Goal: Find specific page/section: Find specific page/section

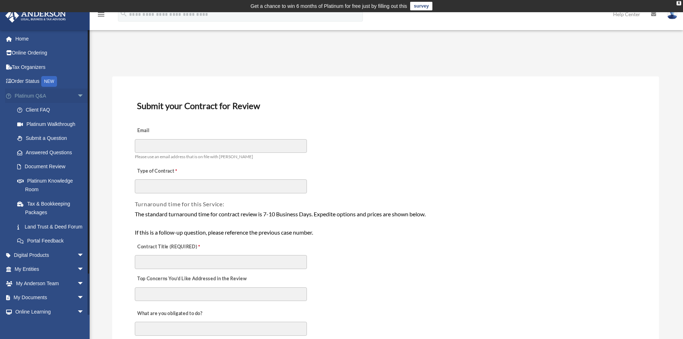
click at [77, 97] on span "arrow_drop_down" at bounding box center [84, 96] width 14 height 15
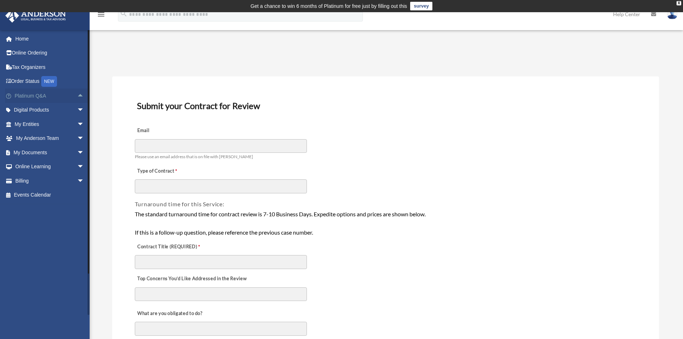
click at [77, 98] on span "arrow_drop_up" at bounding box center [84, 96] width 14 height 15
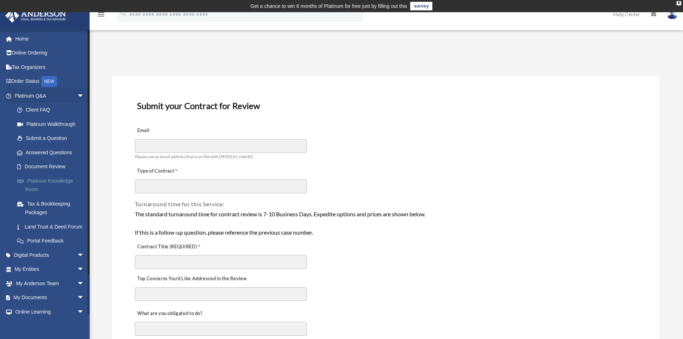
click at [22, 184] on link "Platinum Knowledge Room" at bounding box center [52, 185] width 85 height 23
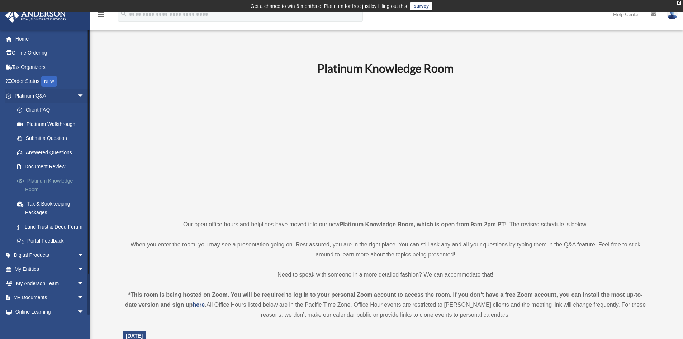
click at [35, 190] on link "Platinum Knowledge Room" at bounding box center [52, 185] width 85 height 23
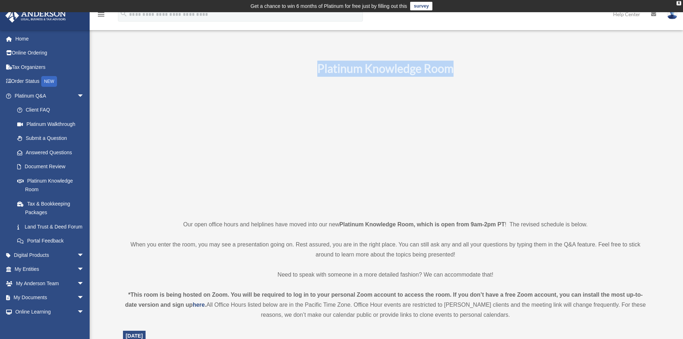
drag, startPoint x: 486, startPoint y: 73, endPoint x: 295, endPoint y: 70, distance: 190.9
click at [295, 70] on h1 "Platinum Knowledge Room" at bounding box center [386, 69] width 526 height 16
click at [219, 74] on h1 "Platinum Knowledge Room" at bounding box center [386, 69] width 526 height 16
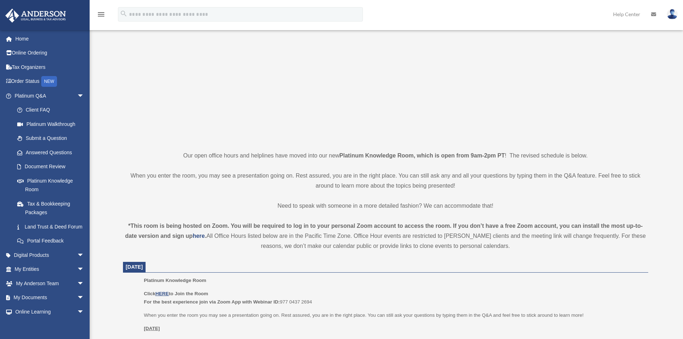
scroll to position [72, 0]
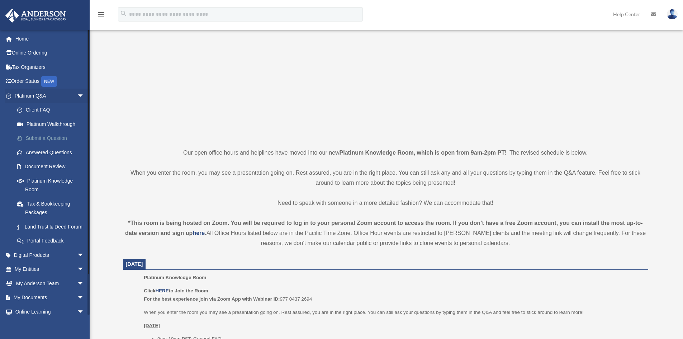
click at [60, 142] on link "Submit a Question" at bounding box center [52, 138] width 85 height 14
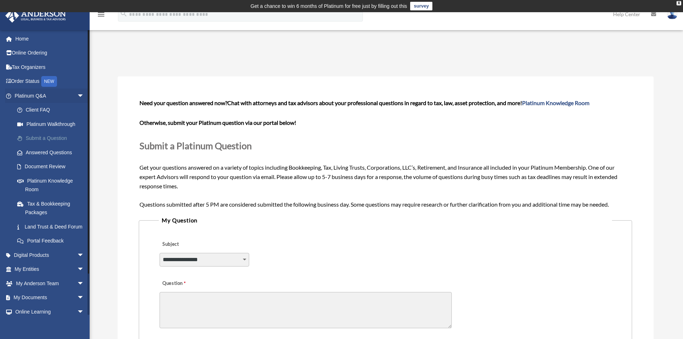
click at [34, 138] on link "Submit a Question" at bounding box center [52, 138] width 85 height 14
click at [245, 256] on select "**********" at bounding box center [205, 260] width 90 height 14
click at [400, 244] on div "**********" at bounding box center [385, 254] width 453 height 39
click at [321, 205] on span "Need your question answered now? Chat with attorneys and tax advisors about you…" at bounding box center [386, 153] width 492 height 108
click at [30, 165] on link "Document Review" at bounding box center [52, 167] width 85 height 14
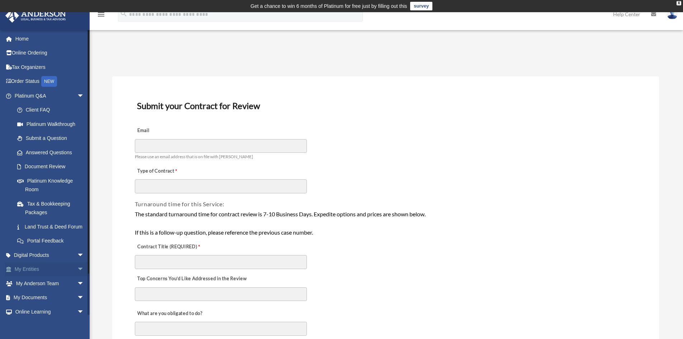
click at [77, 277] on span "arrow_drop_down" at bounding box center [84, 269] width 14 height 15
click at [77, 263] on span "arrow_drop_down" at bounding box center [84, 255] width 14 height 15
click at [77, 263] on span "arrow_drop_up" at bounding box center [84, 255] width 14 height 15
click at [77, 277] on span "arrow_drop_up" at bounding box center [84, 269] width 14 height 15
click at [79, 304] on span "arrow_drop_down" at bounding box center [84, 298] width 14 height 15
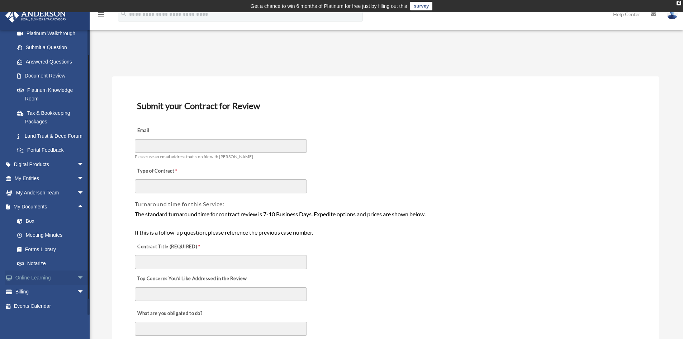
scroll to position [99, 0]
click at [77, 208] on span "arrow_drop_up" at bounding box center [84, 207] width 14 height 15
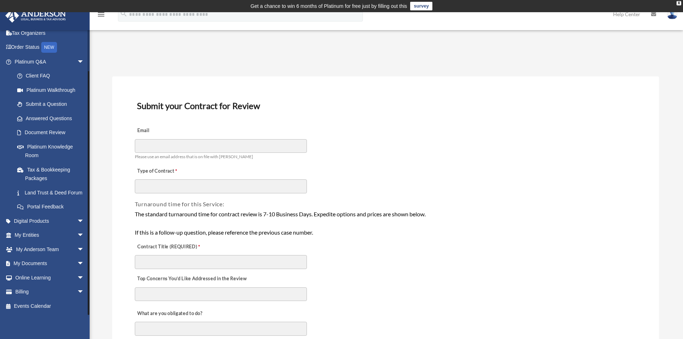
click at [78, 55] on span "arrow_drop_down" at bounding box center [84, 62] width 14 height 15
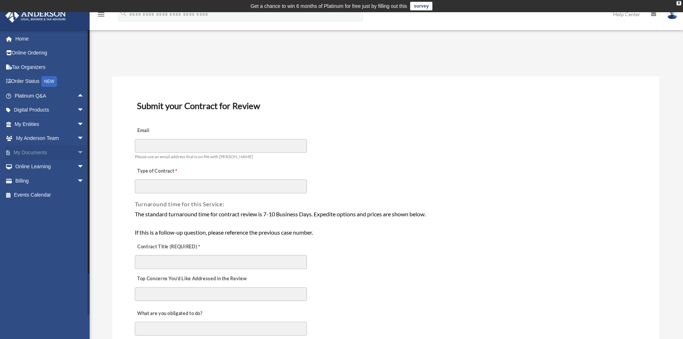
click at [79, 153] on span "arrow_drop_down" at bounding box center [84, 152] width 14 height 15
click at [56, 198] on link "Forms Library" at bounding box center [52, 195] width 85 height 14
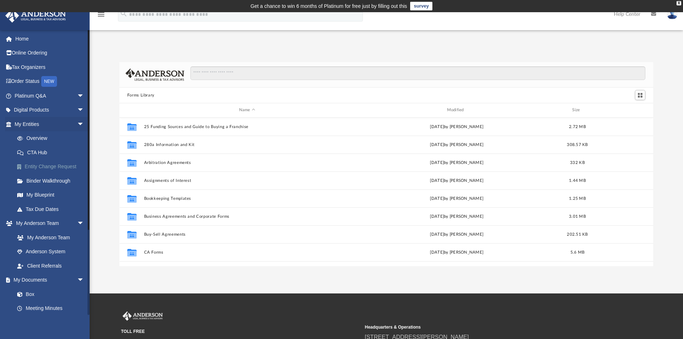
scroll to position [158, 529]
click at [79, 121] on span "arrow_drop_down" at bounding box center [84, 124] width 14 height 15
click at [78, 138] on span "arrow_drop_down" at bounding box center [84, 138] width 14 height 15
click at [77, 153] on span "arrow_drop_down" at bounding box center [84, 152] width 14 height 15
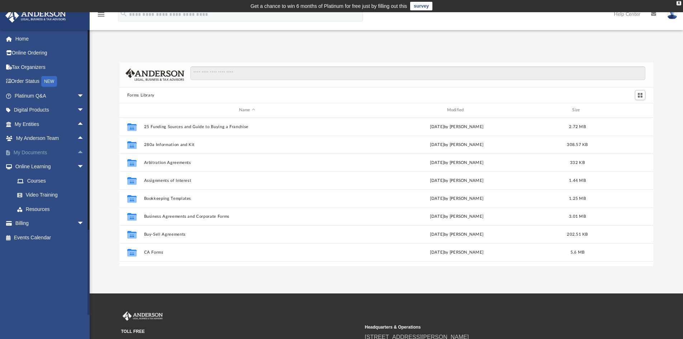
click at [77, 153] on span "arrow_drop_up" at bounding box center [84, 152] width 14 height 15
click at [79, 224] on span "arrow_drop_down" at bounding box center [84, 223] width 14 height 15
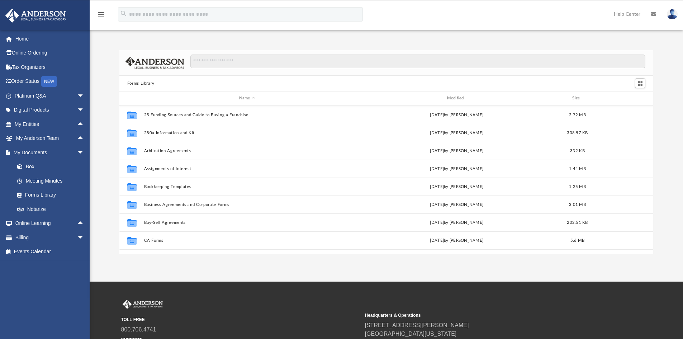
scroll to position [0, 0]
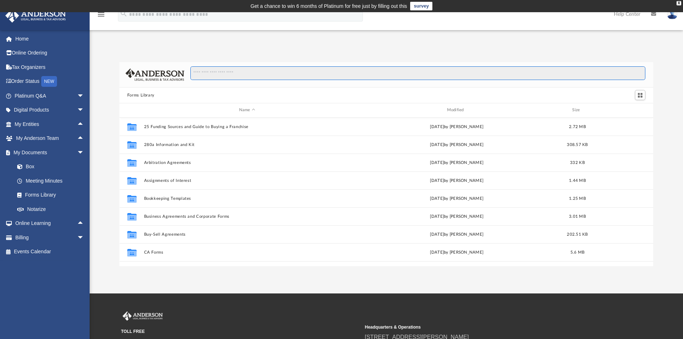
click at [235, 74] on input "Search files and folders" at bounding box center [417, 73] width 455 height 14
click at [115, 126] on div "Forms Library Name Modified Size Collaborated Folder 25 Funding Sources and Gui…" at bounding box center [387, 164] width 594 height 204
click at [25, 38] on link "Home" at bounding box center [50, 39] width 90 height 14
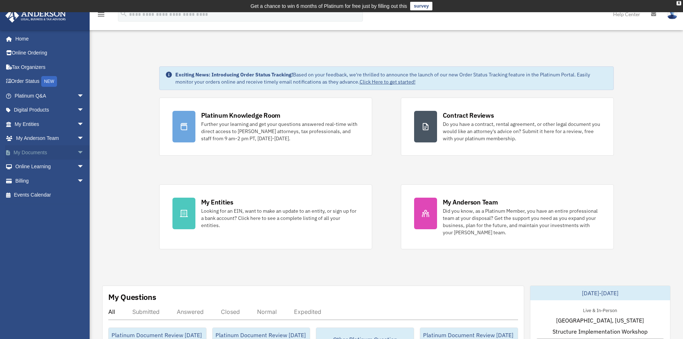
click at [77, 152] on span "arrow_drop_down" at bounding box center [84, 152] width 14 height 15
click at [43, 199] on link "Forms Library" at bounding box center [52, 195] width 85 height 14
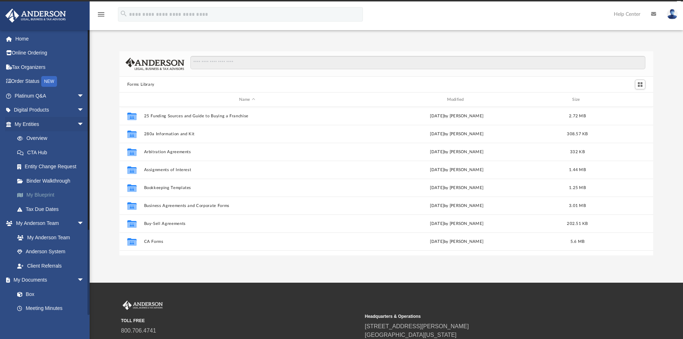
scroll to position [158, 529]
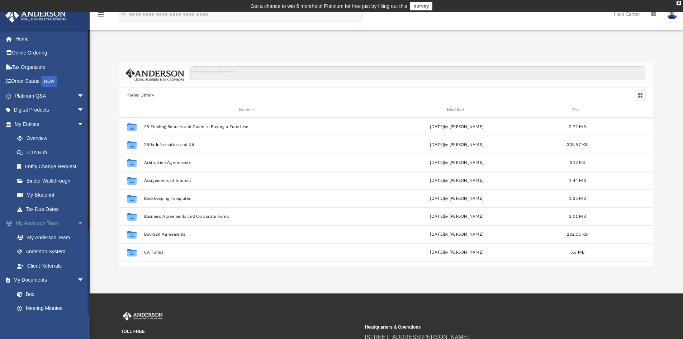
click at [77, 227] on span "arrow_drop_down" at bounding box center [84, 223] width 14 height 15
click at [77, 123] on span "arrow_drop_down" at bounding box center [84, 124] width 14 height 15
click at [77, 154] on span "arrow_drop_down" at bounding box center [84, 152] width 14 height 15
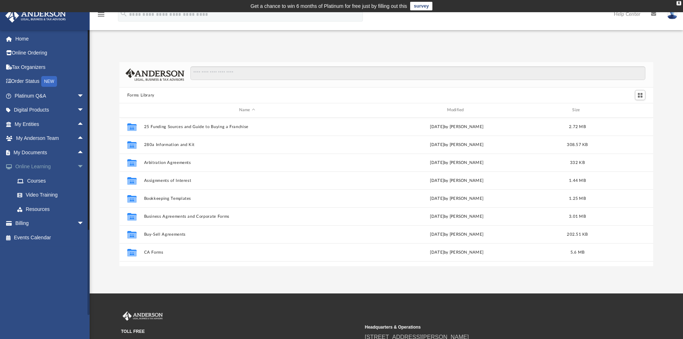
click at [77, 167] on span "arrow_drop_down" at bounding box center [84, 167] width 14 height 15
click at [77, 153] on span "arrow_drop_up" at bounding box center [84, 152] width 14 height 15
click at [52, 194] on link "Forms Library" at bounding box center [52, 195] width 85 height 14
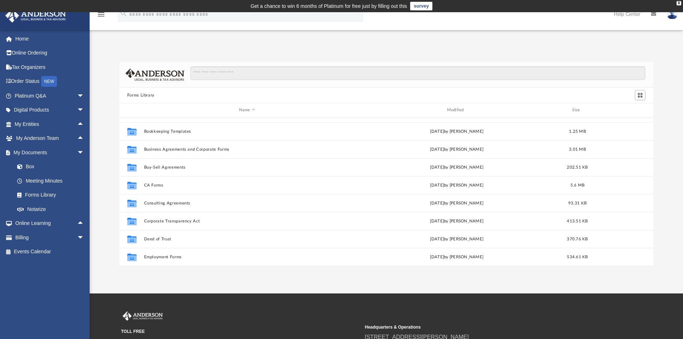
scroll to position [0, 0]
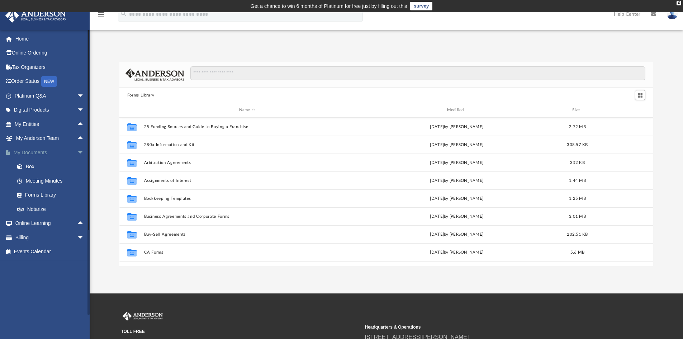
click at [77, 154] on span "arrow_drop_down" at bounding box center [84, 152] width 14 height 15
click at [79, 151] on span "arrow_drop_up" at bounding box center [84, 152] width 14 height 15
click at [77, 137] on span "arrow_drop_up" at bounding box center [84, 138] width 14 height 15
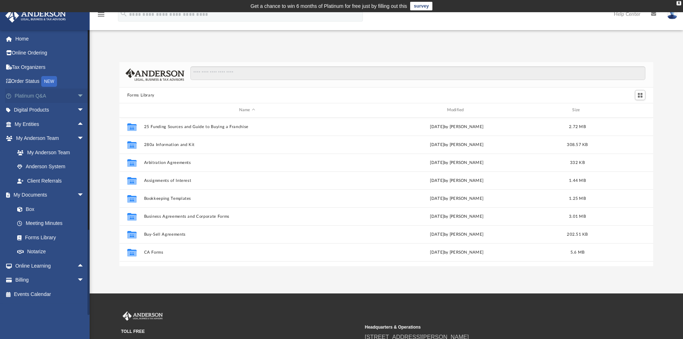
click at [77, 100] on span "arrow_drop_down" at bounding box center [84, 96] width 14 height 15
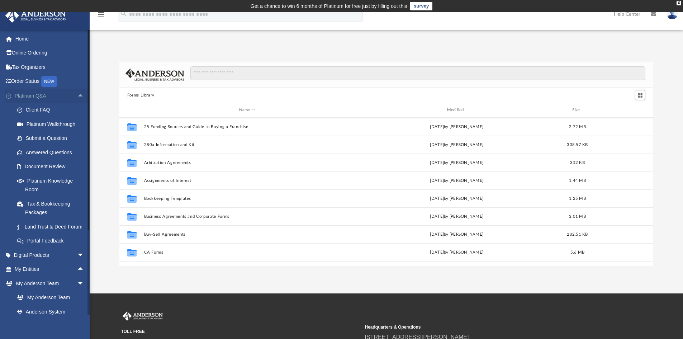
click at [77, 97] on span "arrow_drop_up" at bounding box center [84, 96] width 14 height 15
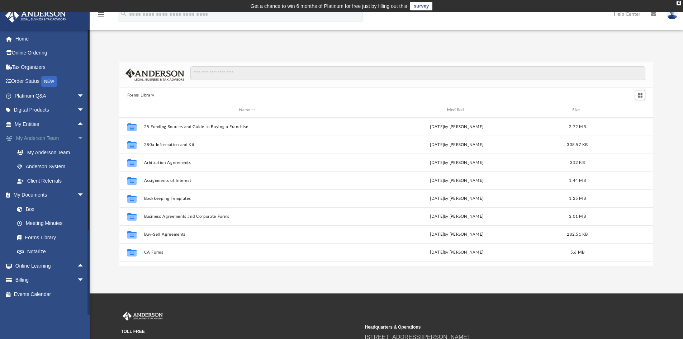
click at [78, 137] on span "arrow_drop_down" at bounding box center [84, 138] width 14 height 15
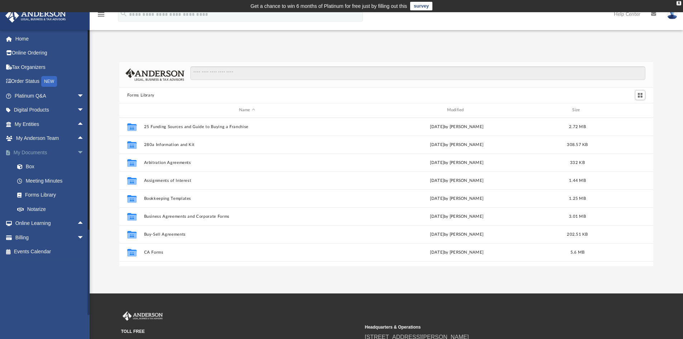
click at [79, 153] on span "arrow_drop_down" at bounding box center [84, 152] width 14 height 15
click at [77, 94] on span "arrow_drop_down" at bounding box center [84, 96] width 14 height 15
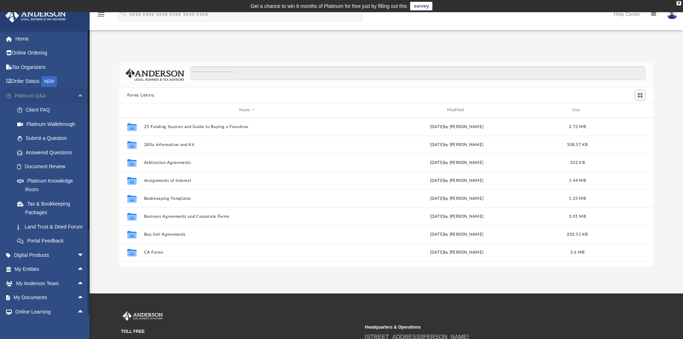
click at [79, 94] on span "arrow_drop_up" at bounding box center [84, 96] width 14 height 15
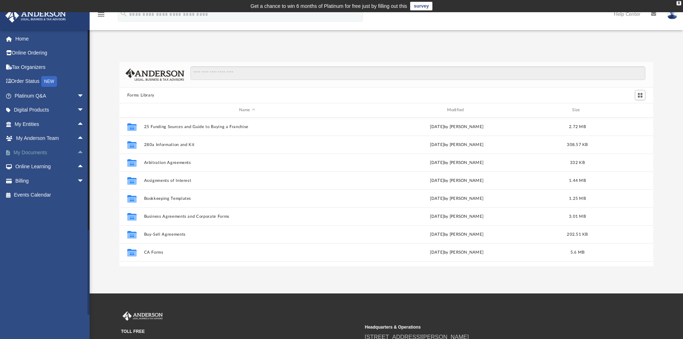
click at [80, 154] on span "arrow_drop_up" at bounding box center [84, 152] width 14 height 15
click at [58, 180] on link "Meeting Minutes" at bounding box center [52, 181] width 85 height 14
